Goal: Information Seeking & Learning: Learn about a topic

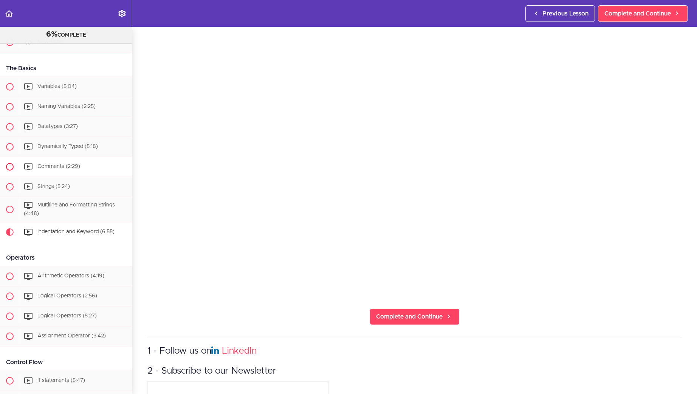
scroll to position [123, 0]
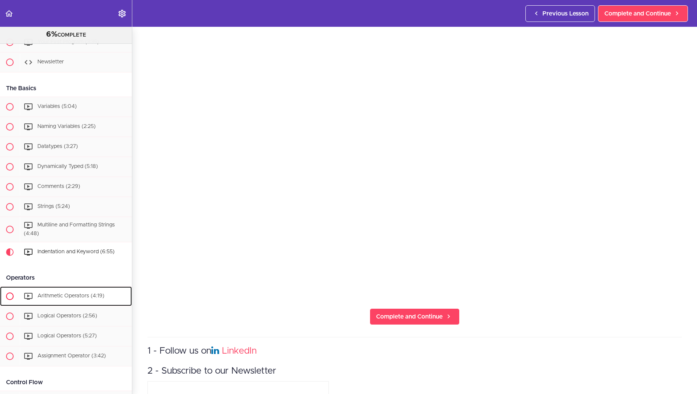
click at [81, 297] on span "Arithmetic Operators (4:19)" at bounding box center [70, 296] width 67 height 5
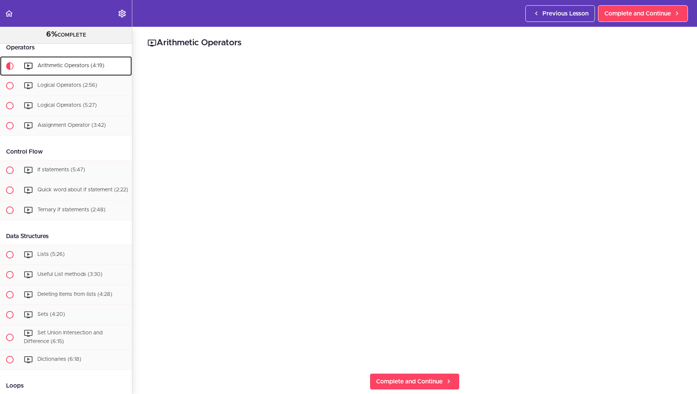
scroll to position [354, 0]
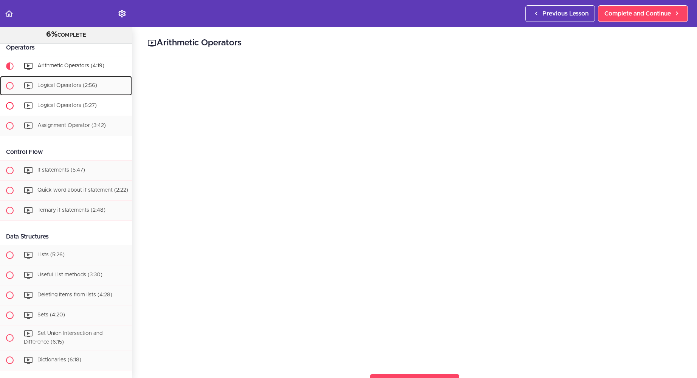
drag, startPoint x: 65, startPoint y: 77, endPoint x: 67, endPoint y: 102, distance: 24.7
click at [65, 96] on ul "Arithmetic Operators (4:19) Logical Operators (2:56)" at bounding box center [66, 96] width 132 height 80
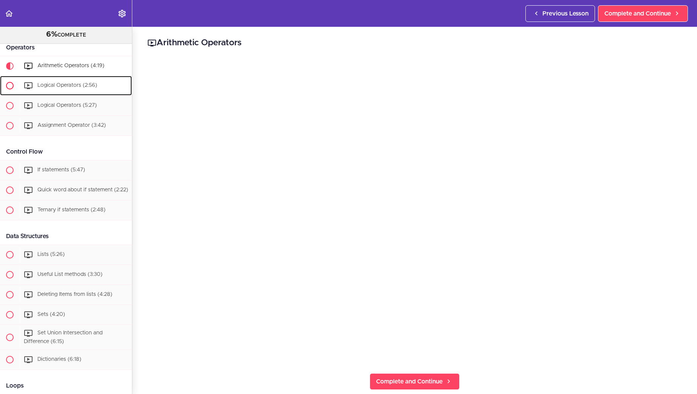
click at [63, 87] on span "Logical Operators (2:56)" at bounding box center [67, 85] width 60 height 5
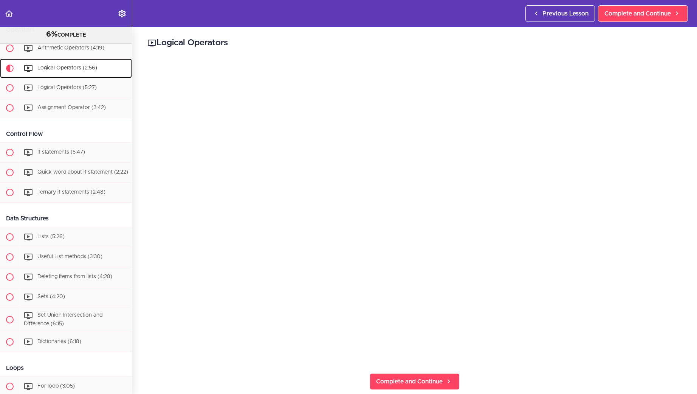
scroll to position [373, 0]
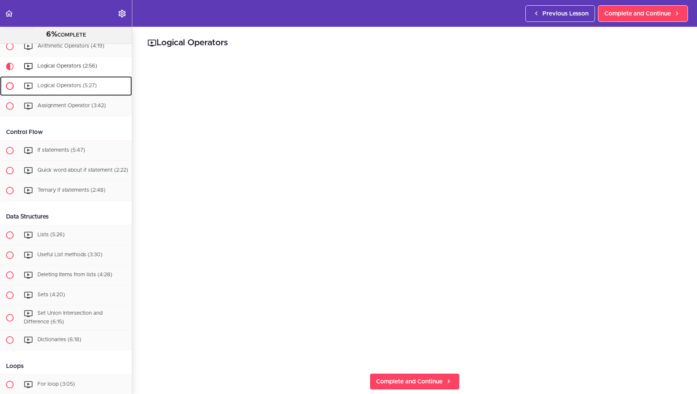
click at [48, 83] on span "Logical Operators (5:27)" at bounding box center [66, 85] width 59 height 5
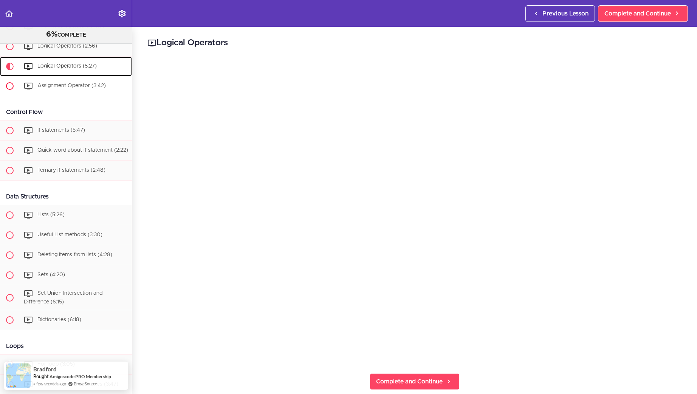
scroll to position [394, 0]
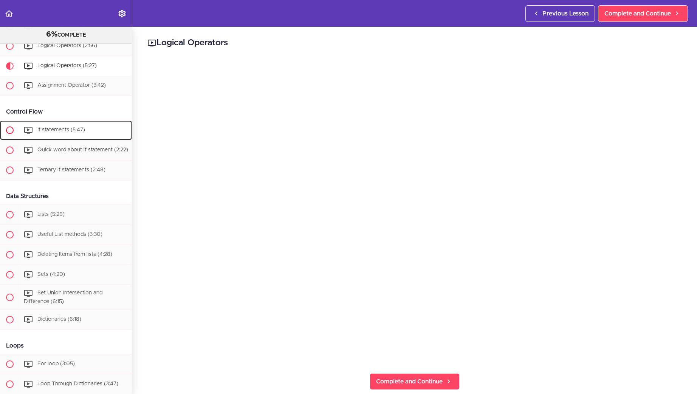
click at [71, 129] on span "If statements (5:47)" at bounding box center [61, 129] width 48 height 5
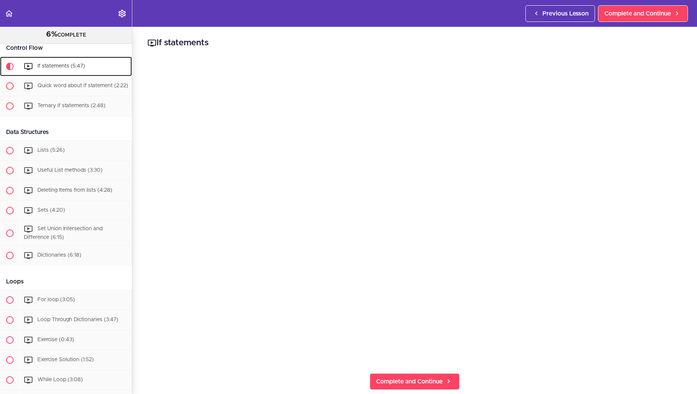
scroll to position [458, 0]
